Goal: Obtain resource: Obtain resource

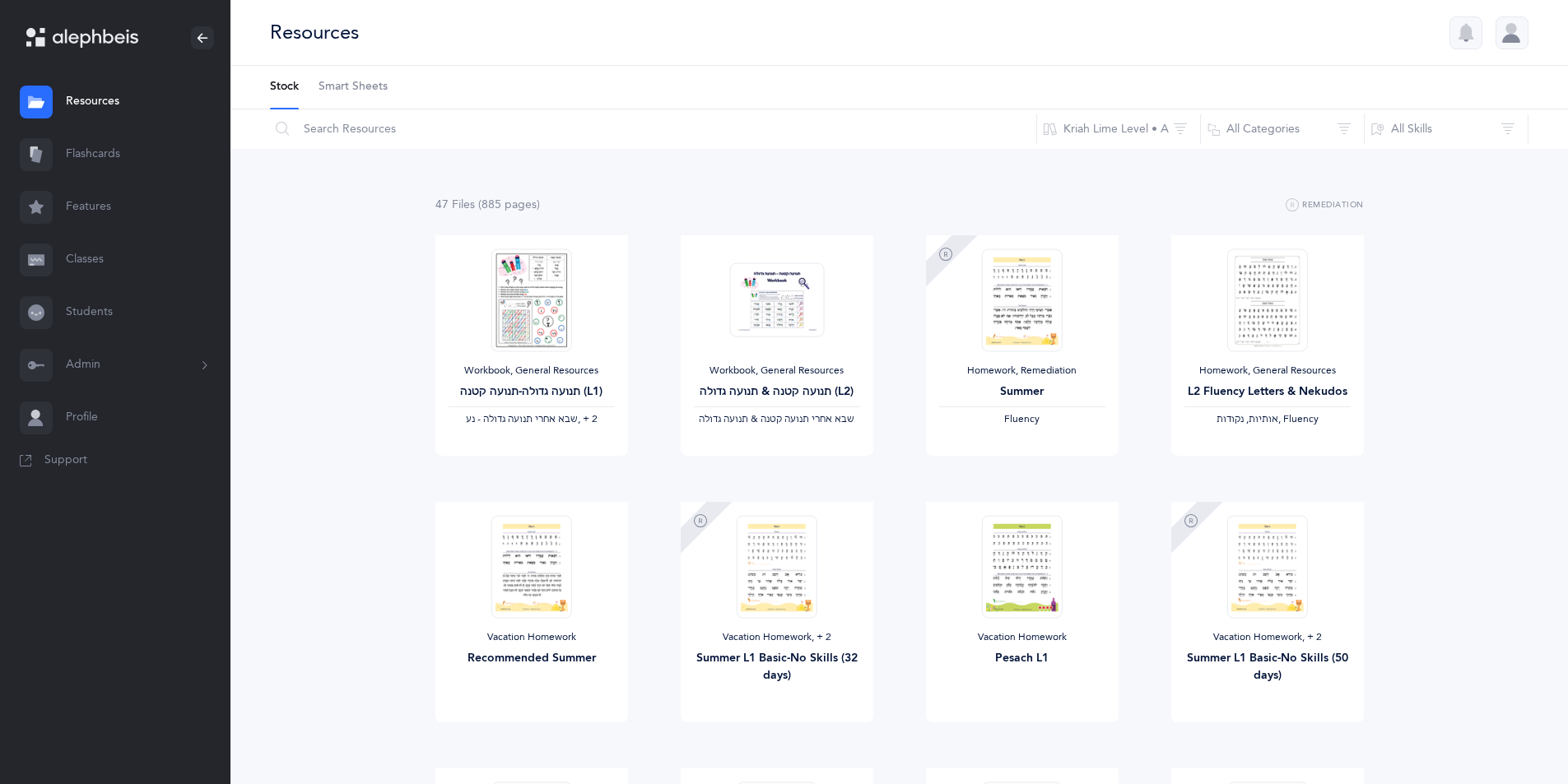
click at [84, 262] on link "Classes" at bounding box center [115, 260] width 231 height 53
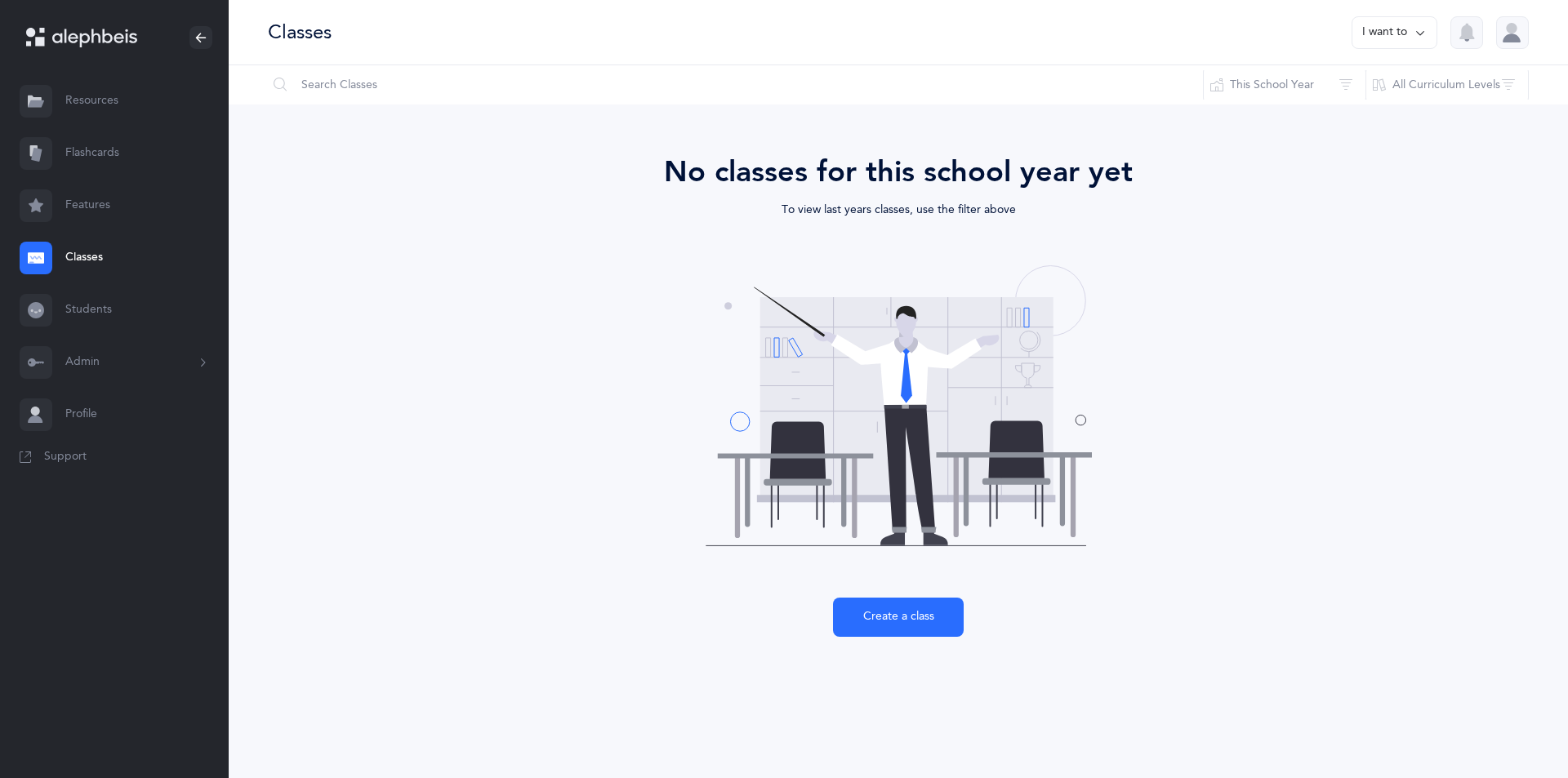
click at [87, 94] on link "Resources" at bounding box center [114, 101] width 229 height 52
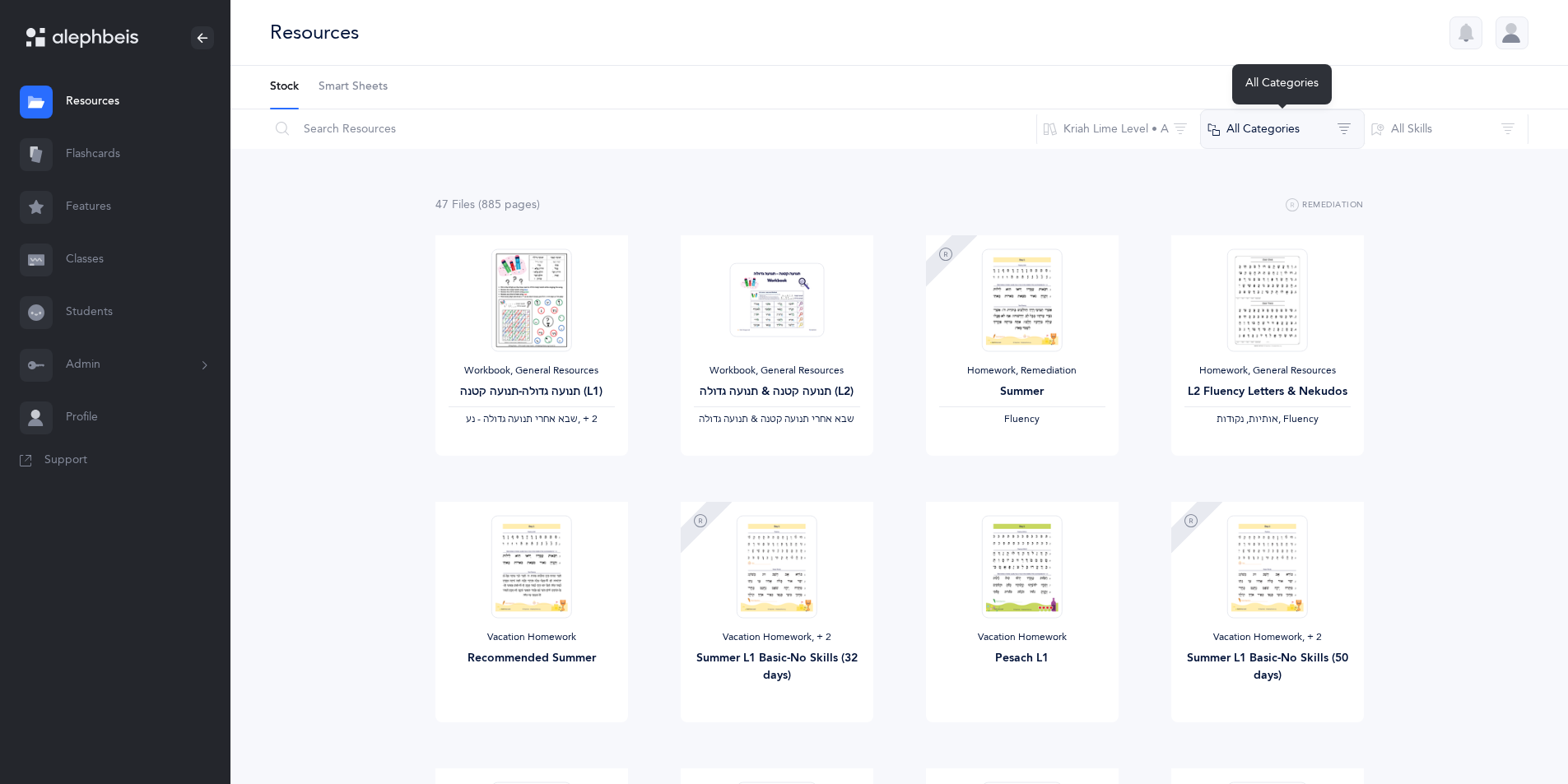
click at [1349, 128] on button "All Categories" at bounding box center [1283, 128] width 164 height 39
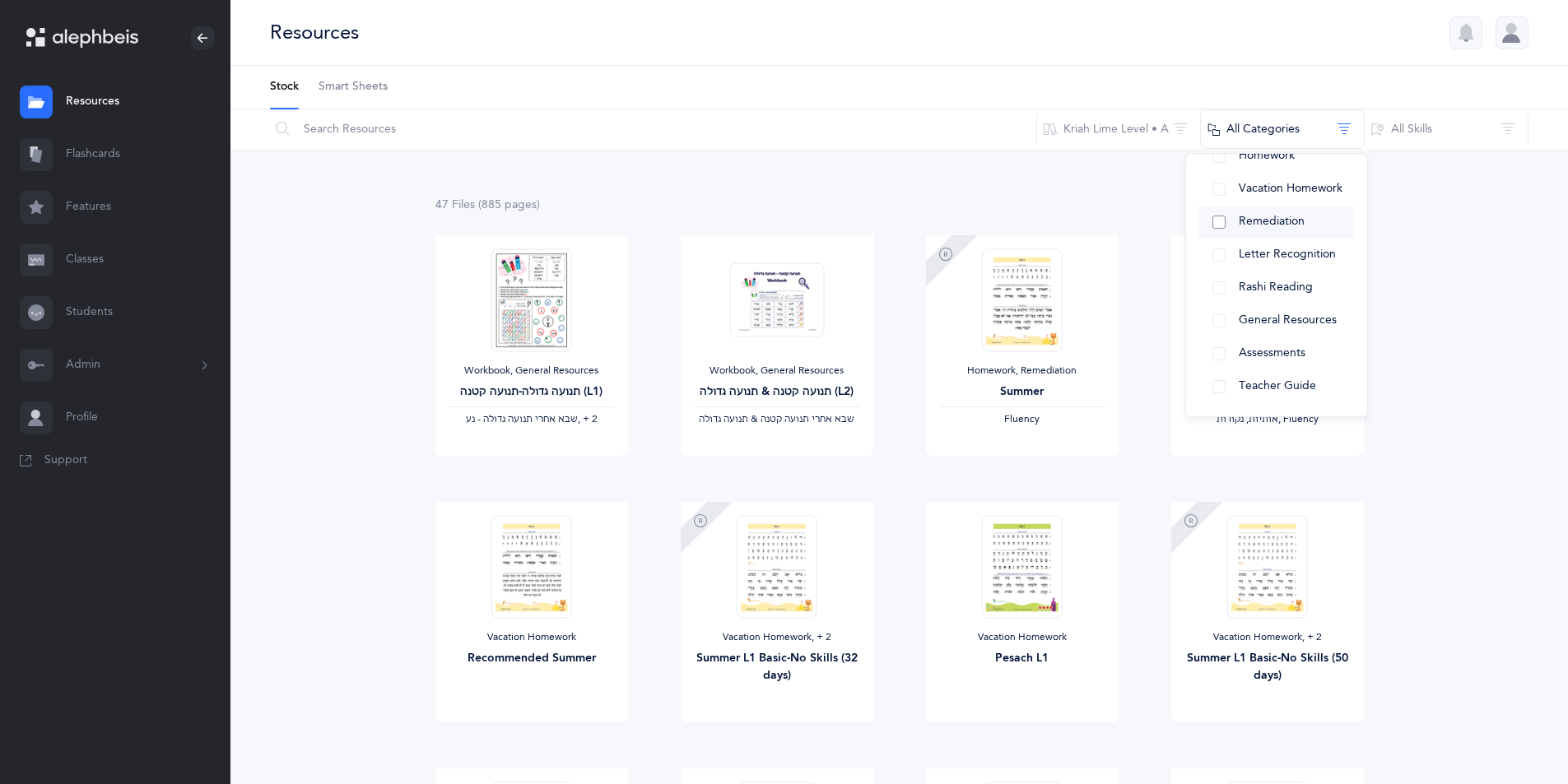
scroll to position [82, 0]
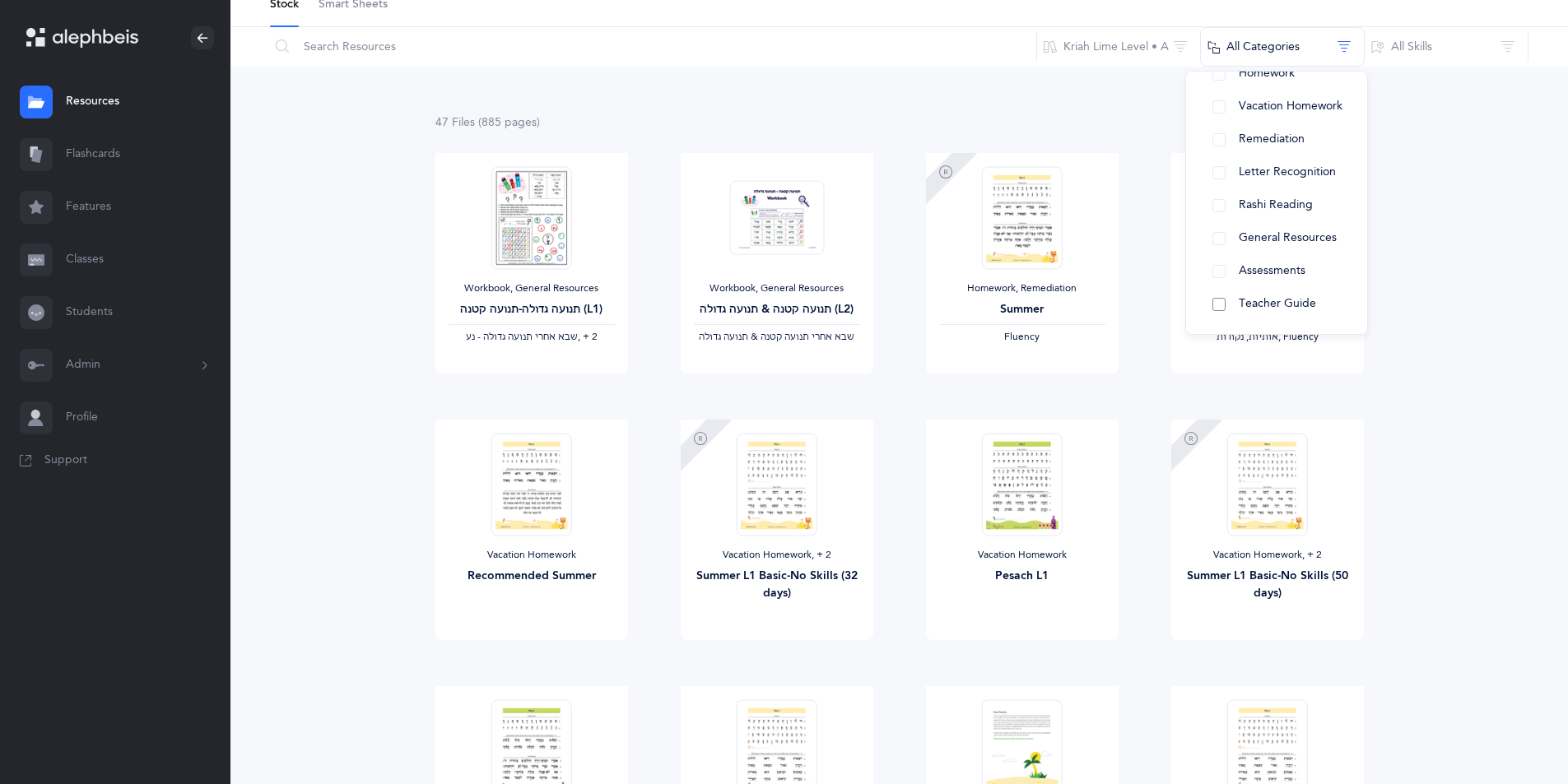
click at [1216, 304] on button "Teacher Guide" at bounding box center [1277, 304] width 154 height 33
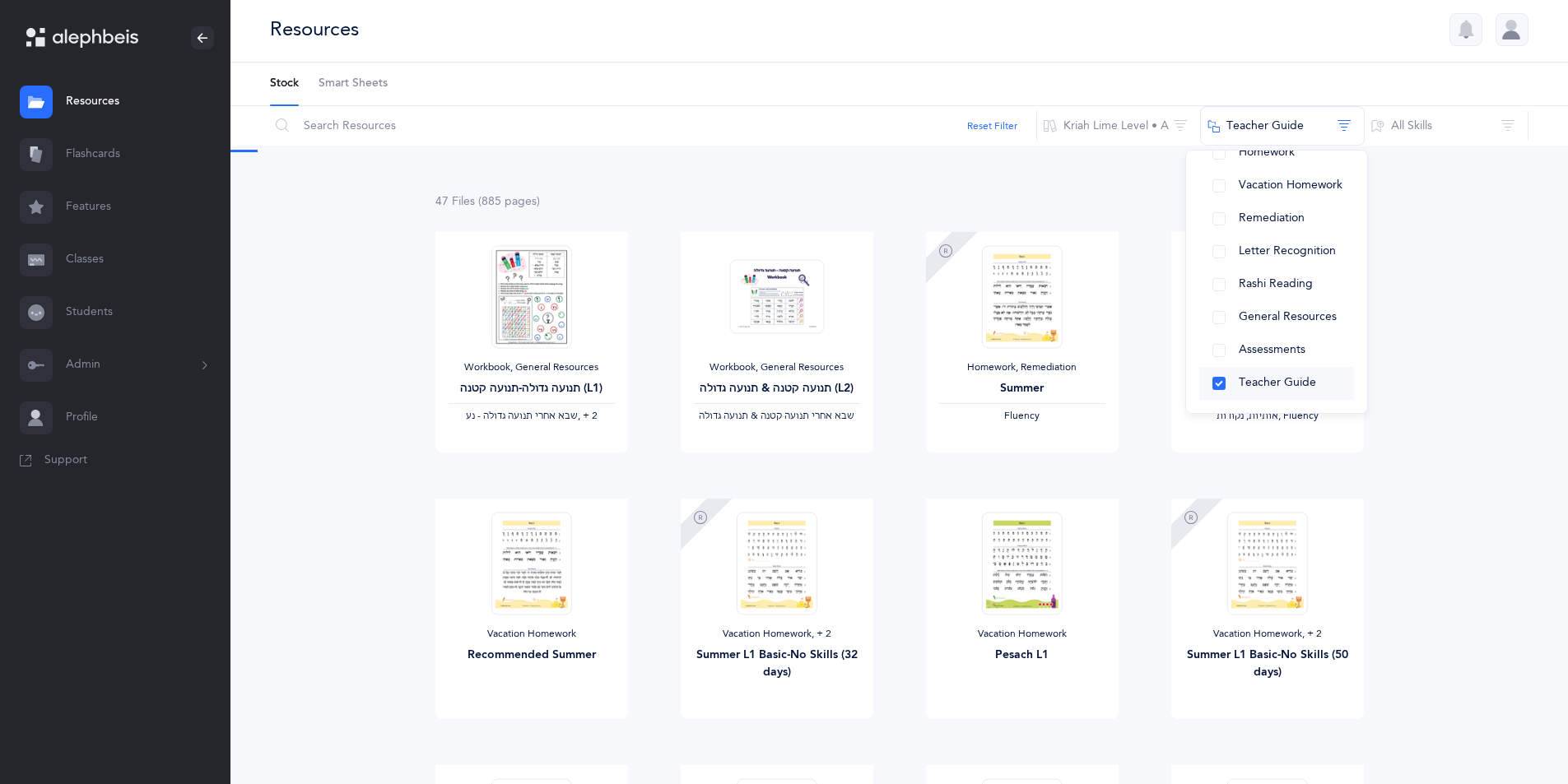
scroll to position [0, 0]
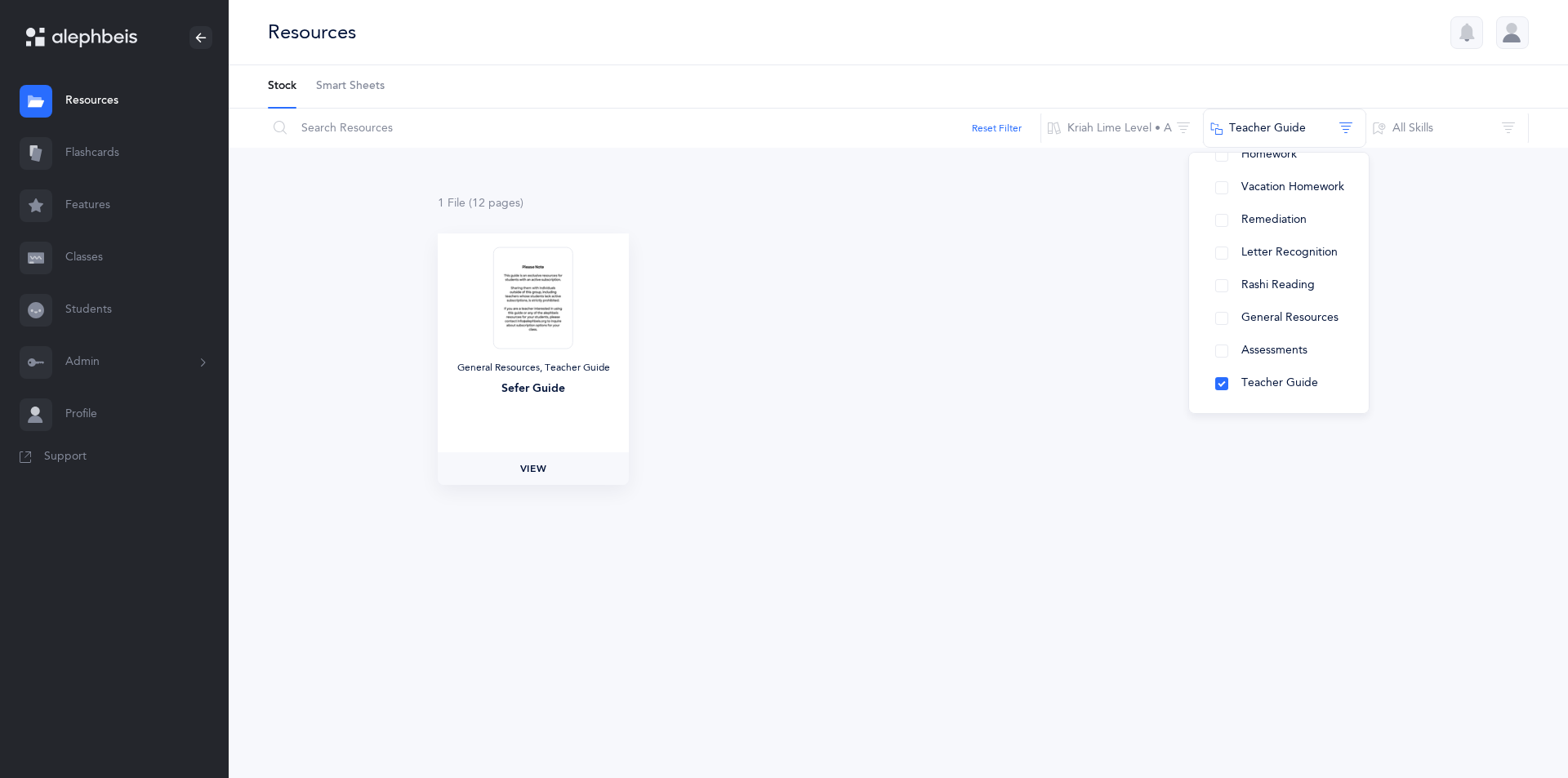
click at [533, 463] on span "View" at bounding box center [533, 468] width 26 height 15
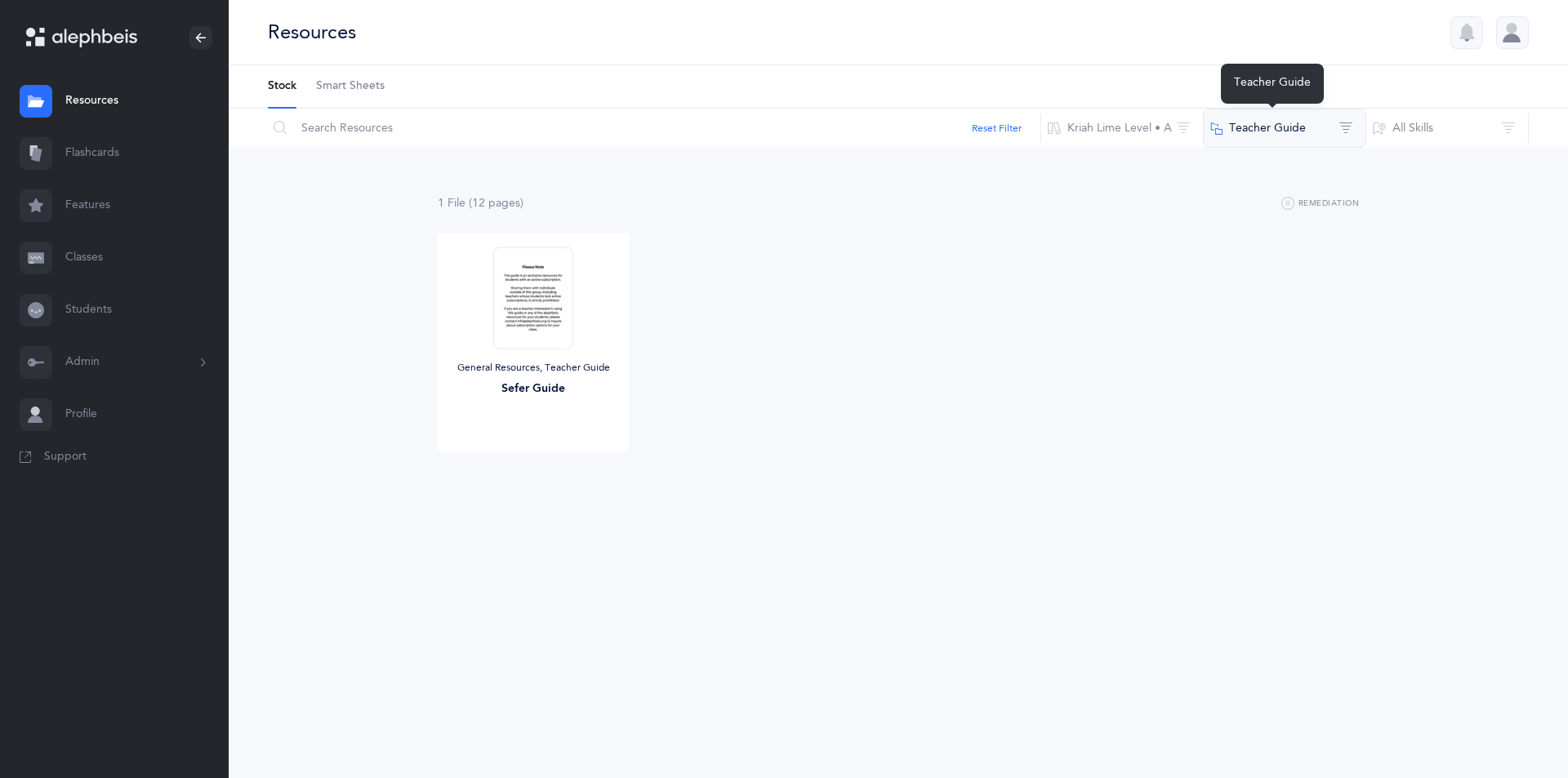
click at [1344, 128] on button "Teacher Guide" at bounding box center [1284, 127] width 163 height 39
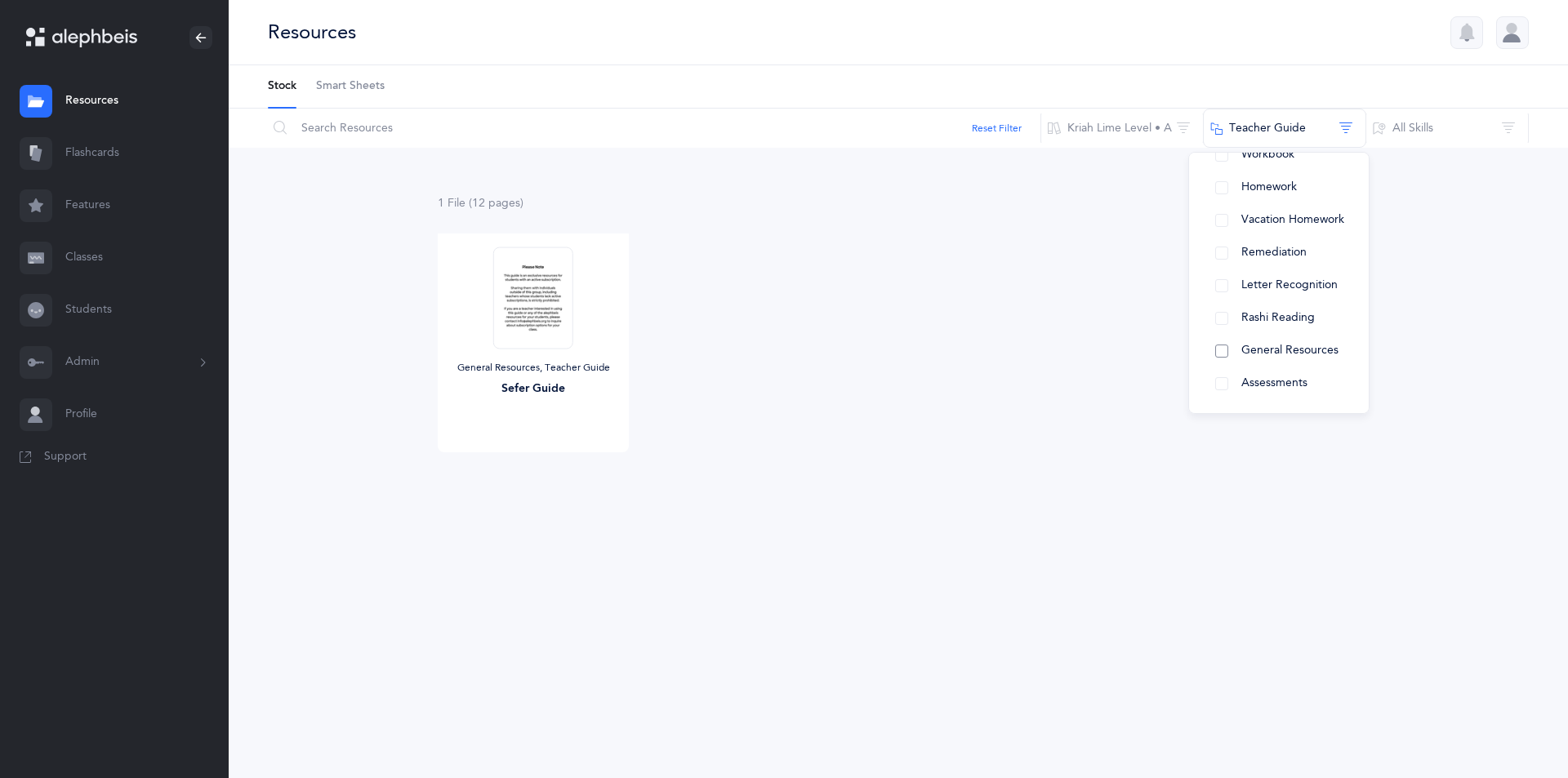
click at [1217, 352] on button "General Resources" at bounding box center [1278, 350] width 153 height 32
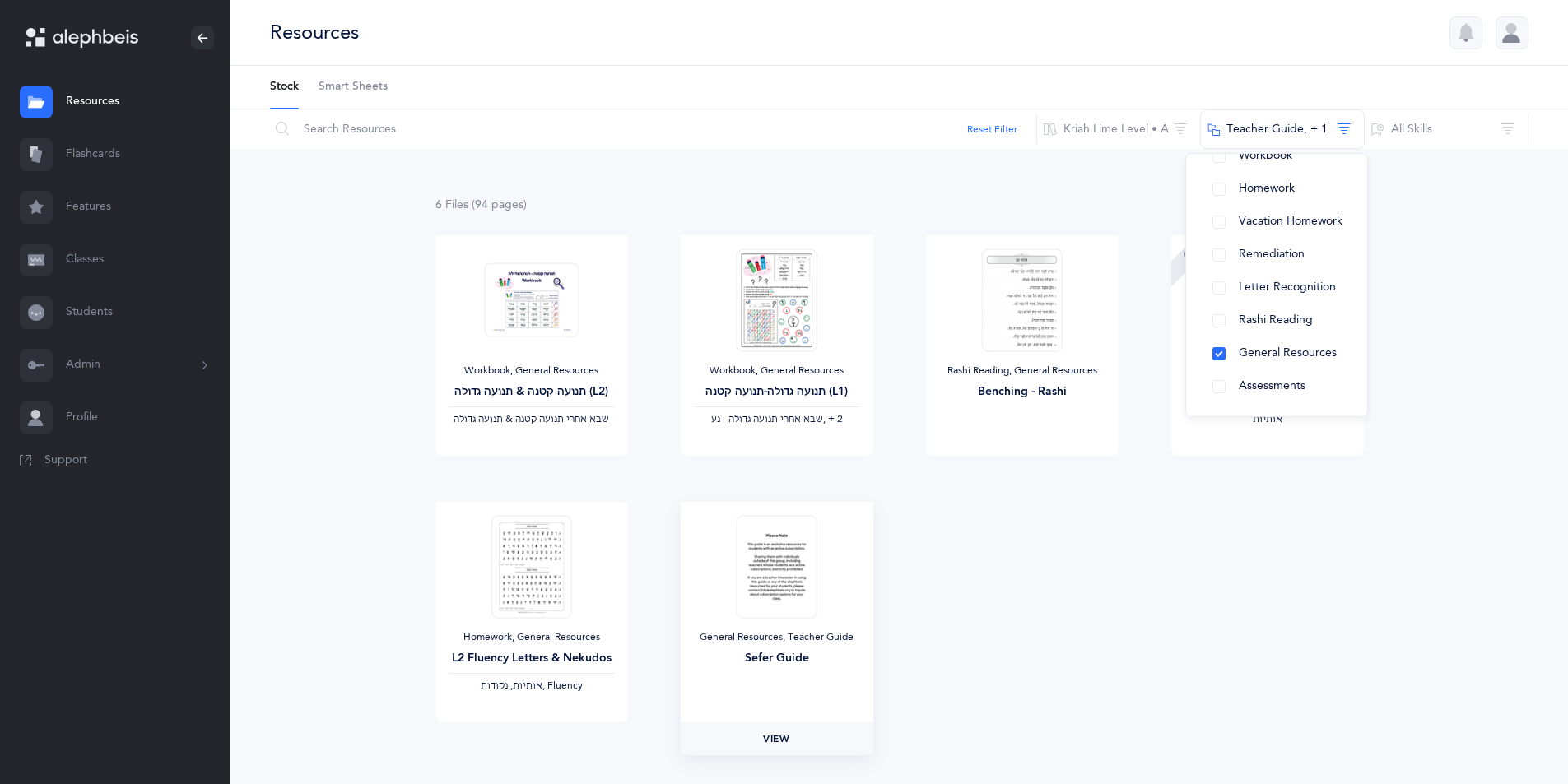
click at [775, 742] on span "View" at bounding box center [776, 739] width 26 height 15
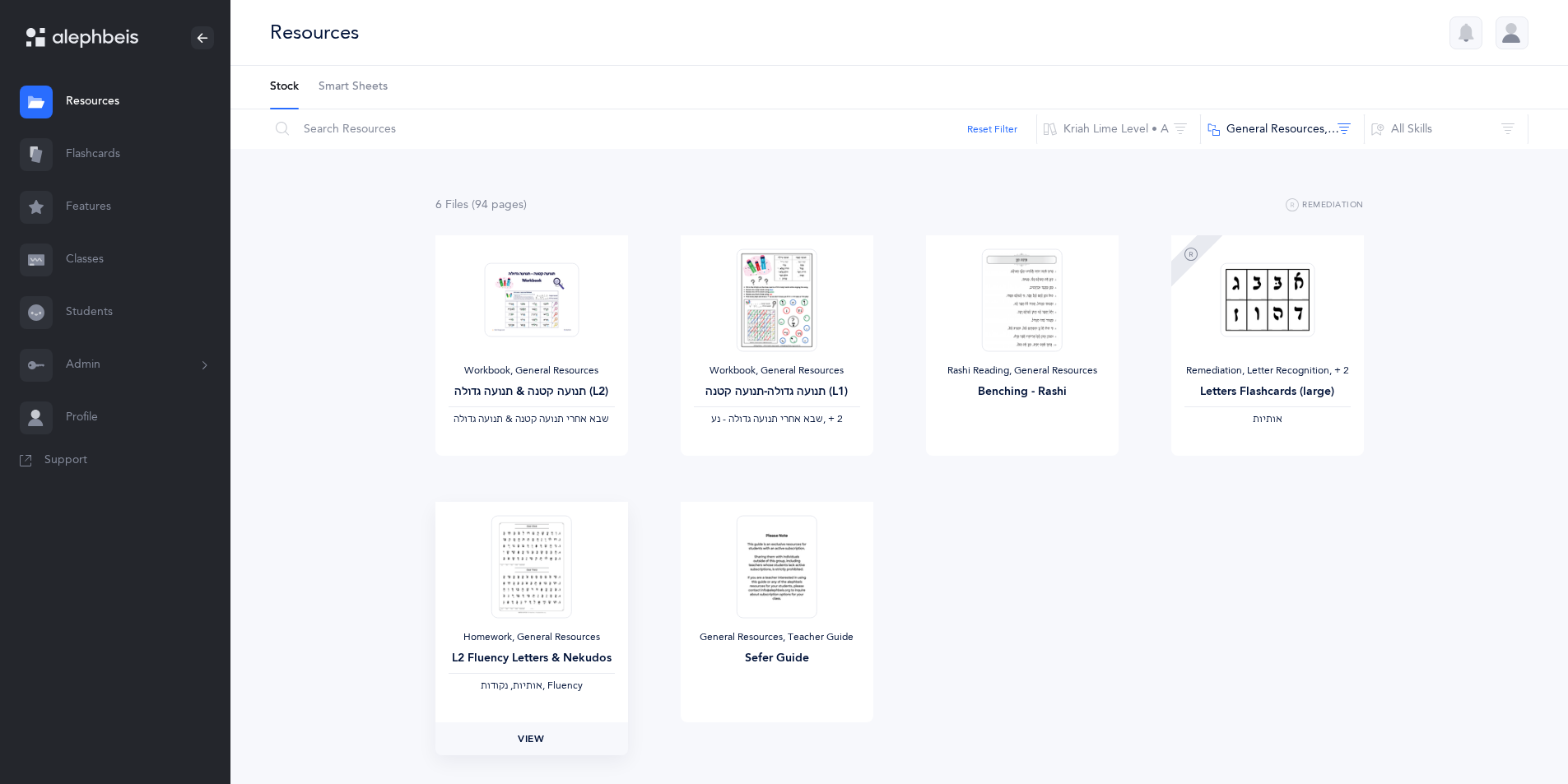
click at [528, 740] on span "View" at bounding box center [530, 739] width 26 height 15
